Goal: Communication & Community: Answer question/provide support

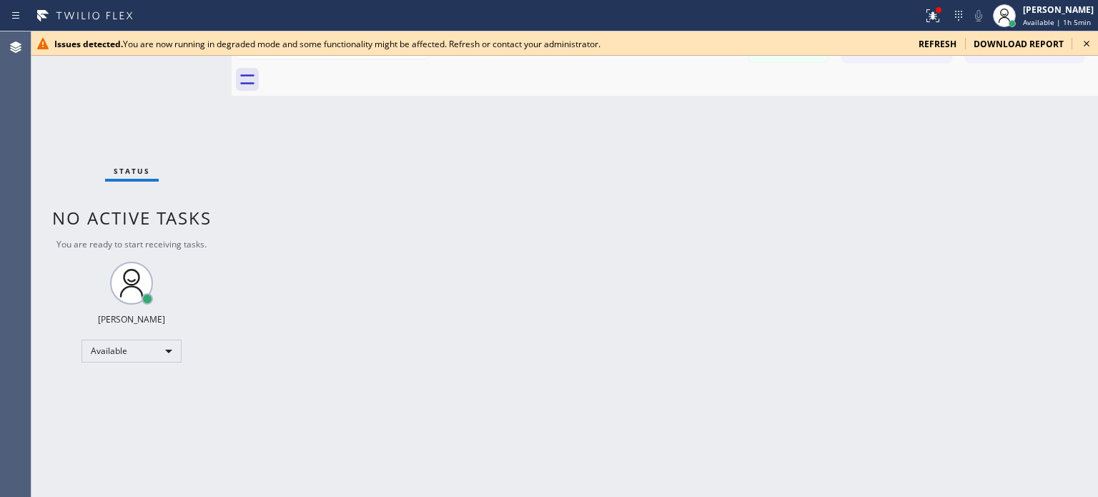
click at [953, 16] on icon at bounding box center [958, 15] width 17 height 17
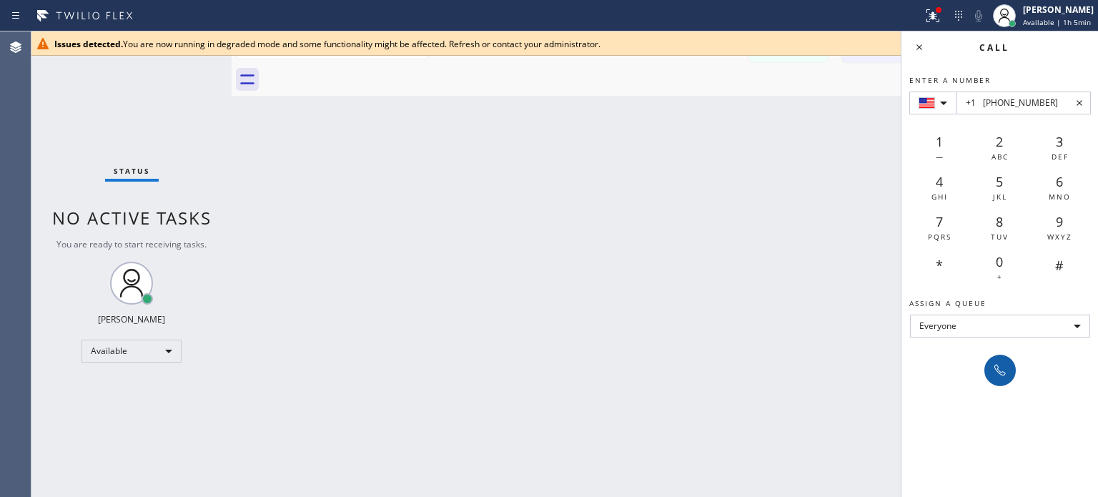
type input "+1 [PHONE_NUMBER]"
click at [991, 376] on icon at bounding box center [999, 370] width 17 height 17
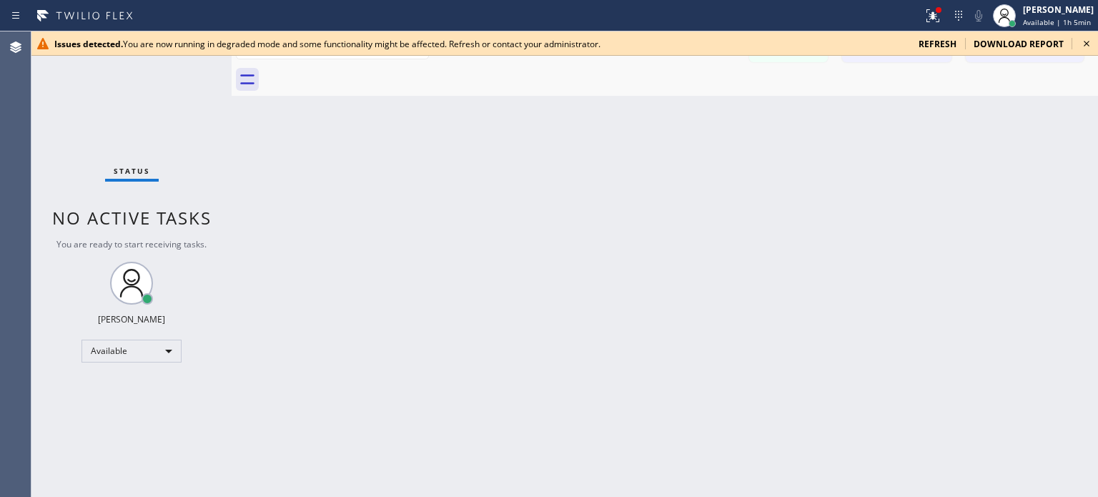
click at [949, 42] on span "refresh" at bounding box center [938, 44] width 38 height 12
drag, startPoint x: 1088, startPoint y: 45, endPoint x: 1036, endPoint y: 24, distance: 56.4
click at [1088, 45] on icon at bounding box center [1087, 44] width 6 height 6
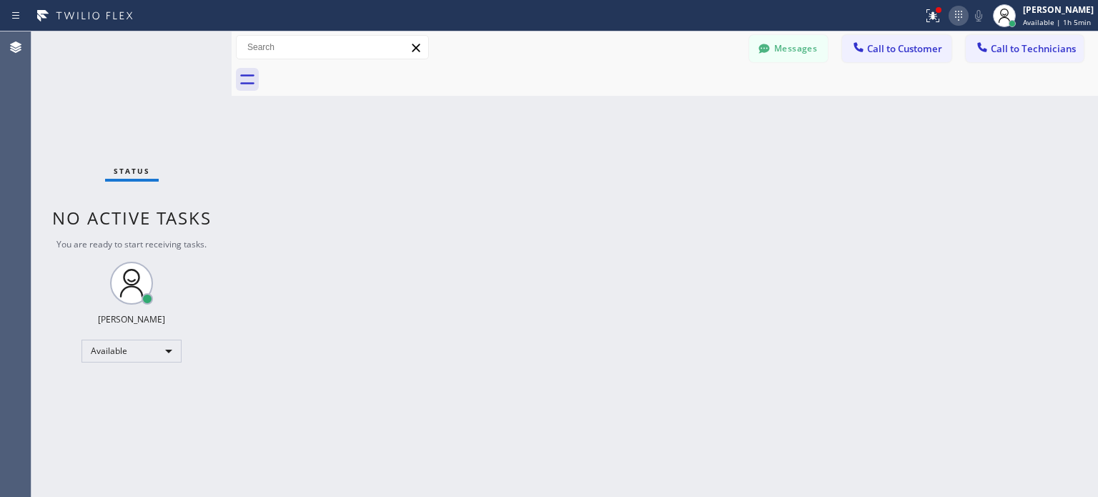
click at [951, 14] on icon at bounding box center [958, 15] width 17 height 17
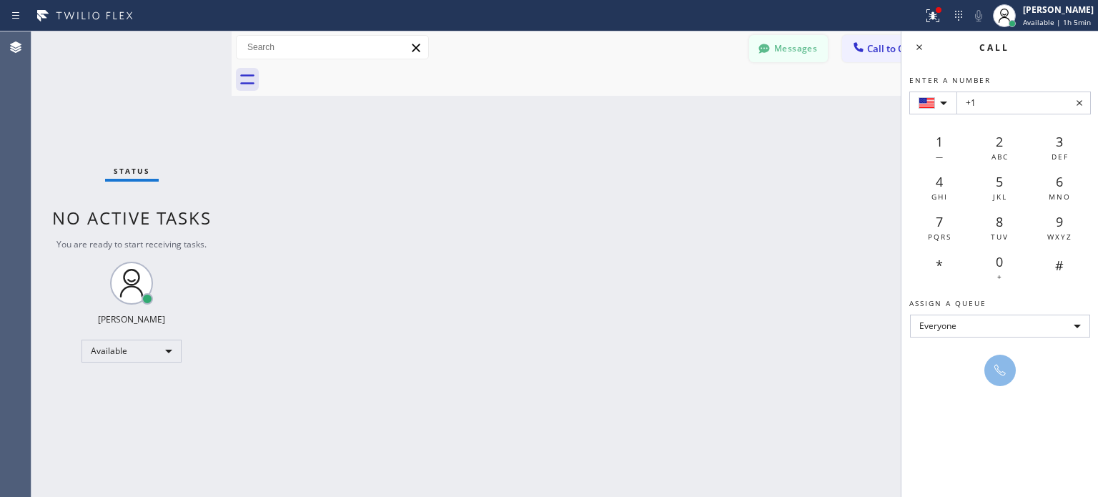
click at [791, 56] on button "Messages" at bounding box center [788, 48] width 79 height 27
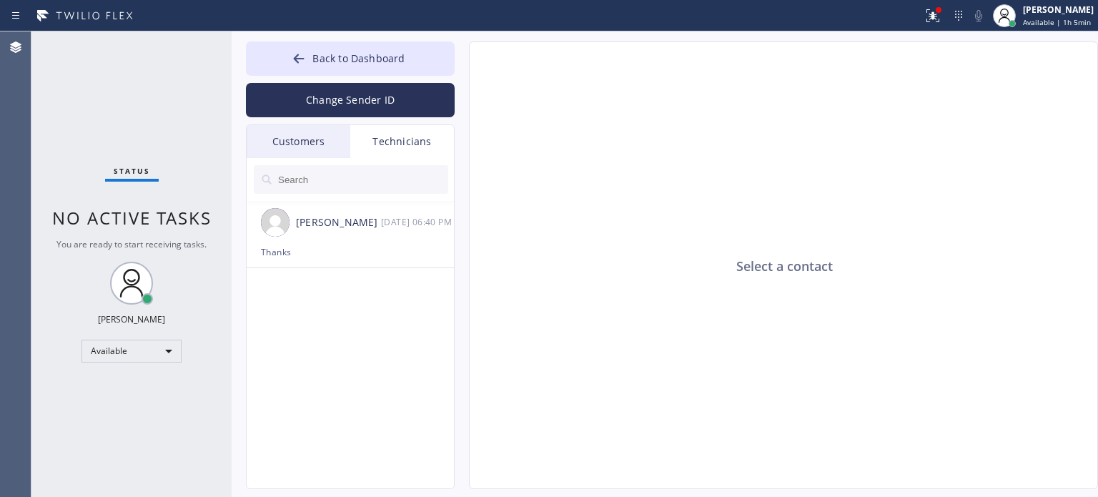
click at [322, 174] on input "text" at bounding box center [363, 179] width 172 height 29
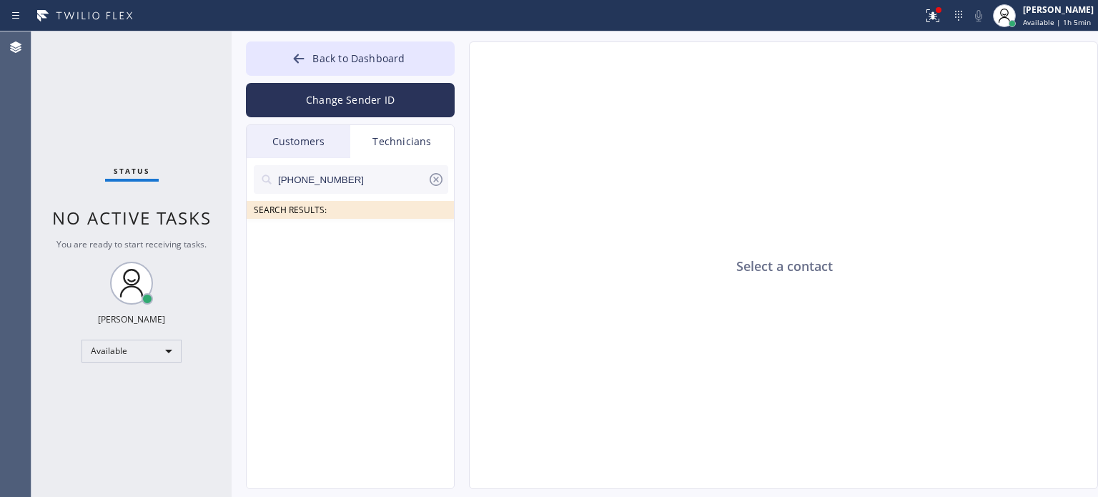
click at [334, 147] on div "Customers" at bounding box center [299, 141] width 104 height 33
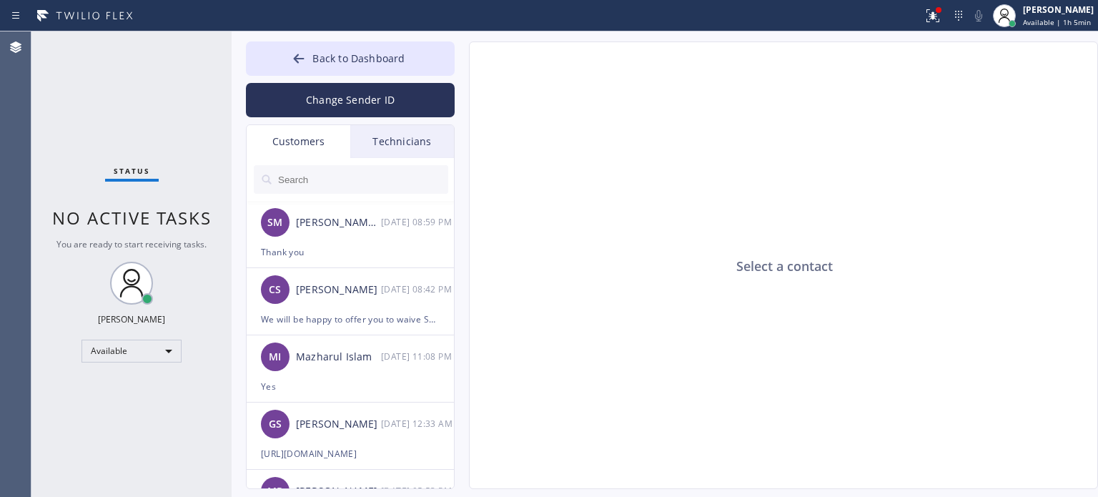
click at [334, 177] on input "text" at bounding box center [363, 179] width 172 height 29
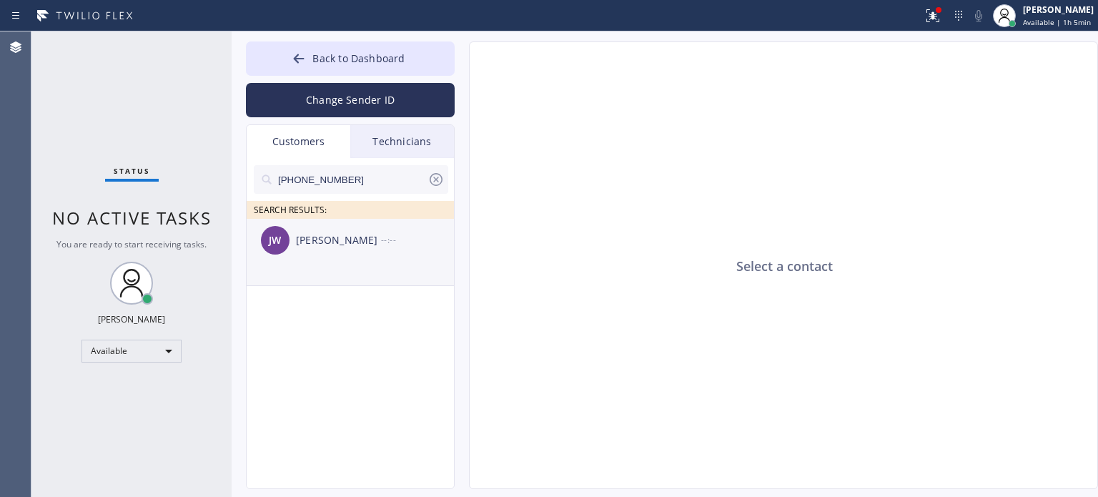
click at [346, 251] on div "JW Joanne Weiss --:--" at bounding box center [351, 240] width 209 height 43
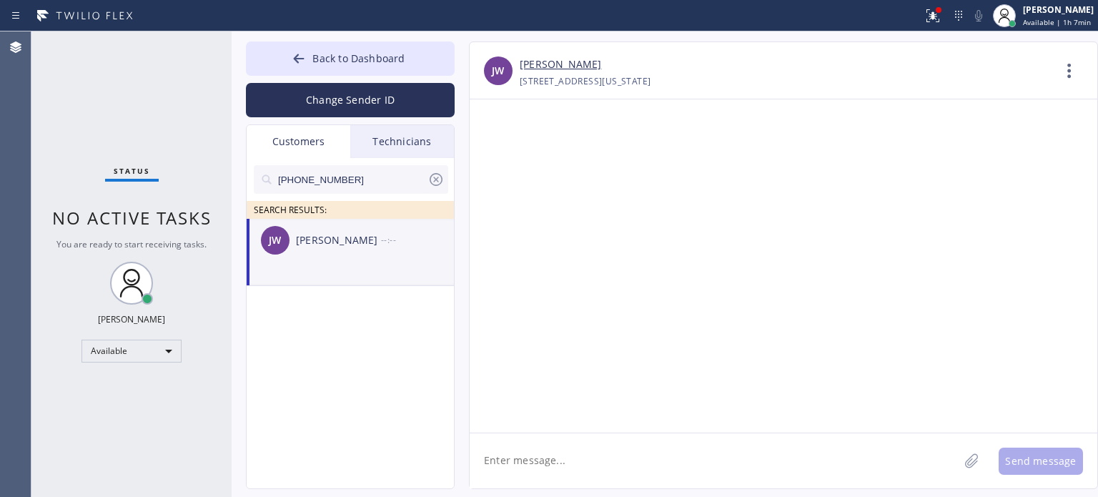
click at [379, 237] on div "Joanne Weiss" at bounding box center [338, 240] width 85 height 16
click at [525, 457] on textarea at bounding box center [714, 460] width 489 height 55
type textarea "Hello,this is 5 Star Appliance"
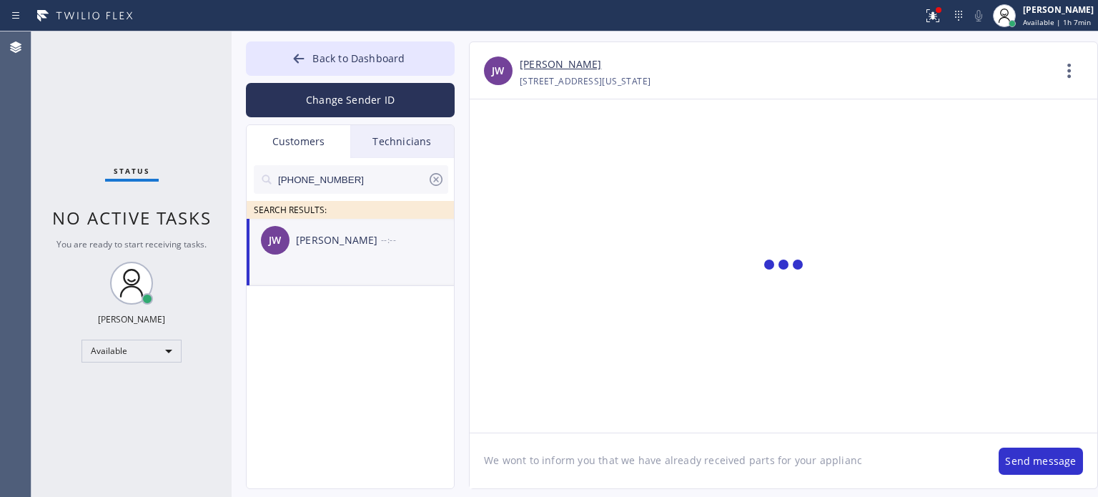
type textarea "We wont to inform you that we have already received parts for your appliance"
click at [775, 464] on textarea "Could you please advise us when can we consider PI appointent for you?" at bounding box center [727, 460] width 515 height 55
click at [849, 461] on textarea "Could you please advise us when can we consider PI appointment for you?" at bounding box center [727, 460] width 515 height 55
type textarea "Could you please advise us when can we consider PI appointment for you?"
click at [1016, 470] on button "Send message" at bounding box center [1041, 460] width 84 height 27
